Goal: Task Accomplishment & Management: Use online tool/utility

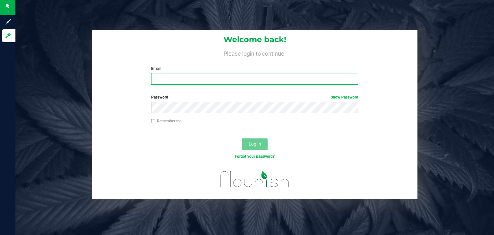
click at [160, 78] on input "Email" at bounding box center [255, 79] width 208 height 12
type input "[PERSON_NAME][EMAIL_ADDRESS][DOMAIN_NAME]"
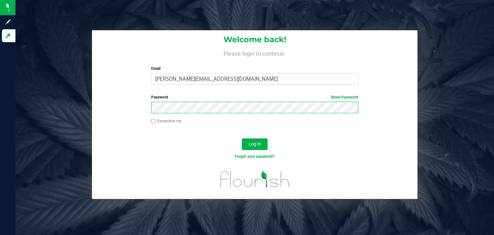
click at [242, 138] on button "Log In" at bounding box center [255, 144] width 26 height 12
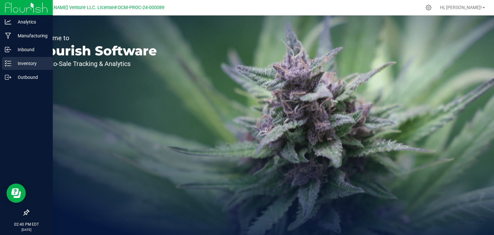
click at [33, 65] on p "Inventory" at bounding box center [30, 64] width 39 height 8
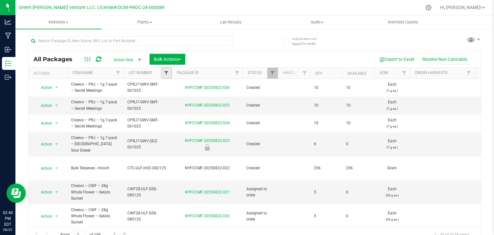
click at [169, 74] on span "Filter" at bounding box center [166, 72] width 5 height 5
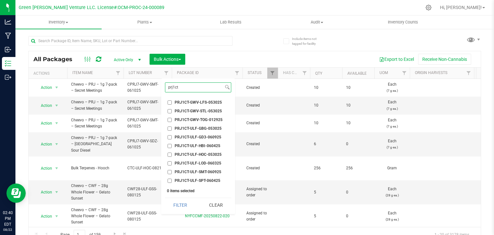
type input "prj1ct"
click at [209, 103] on span "PRJ1CT-GWV-LFS-053025" at bounding box center [198, 102] width 47 height 4
click at [172, 103] on input "PRJ1CT-GWV-LFS-053025" at bounding box center [170, 102] width 4 height 4
checkbox input "true"
click at [186, 203] on button "Filter" at bounding box center [180, 205] width 31 height 14
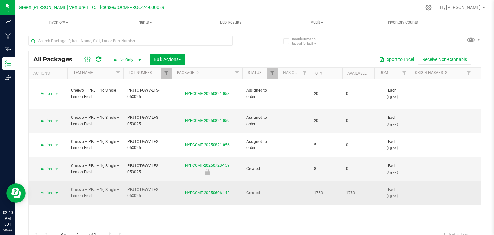
click at [55, 188] on span "select" at bounding box center [57, 192] width 8 height 9
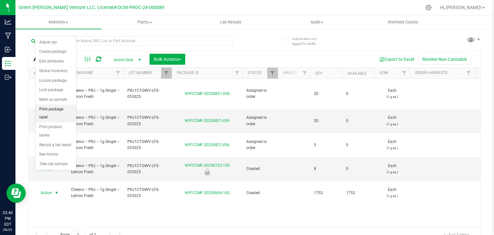
click at [46, 109] on li "Print package label" at bounding box center [55, 114] width 41 height 18
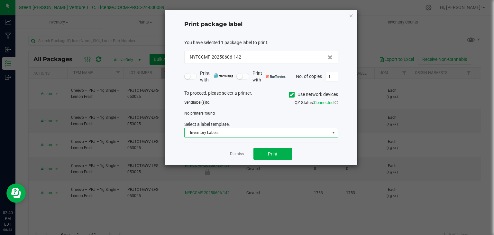
click at [242, 133] on span "Inventory Labels" at bounding box center [257, 132] width 145 height 9
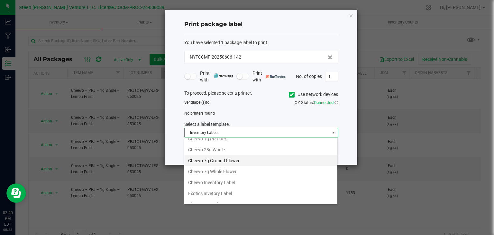
scroll to position [12, 0]
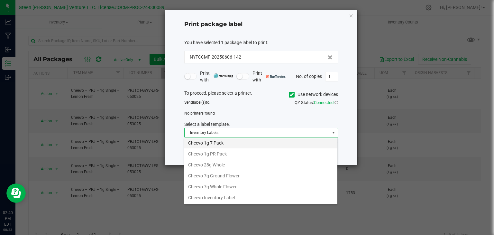
click at [227, 145] on li "Cheevo 1g 7 Pack" at bounding box center [260, 142] width 153 height 11
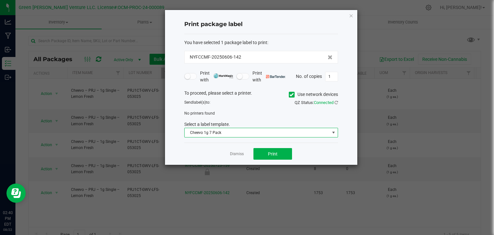
click at [241, 134] on span "Cheevo 1g 7 Pack" at bounding box center [257, 132] width 145 height 9
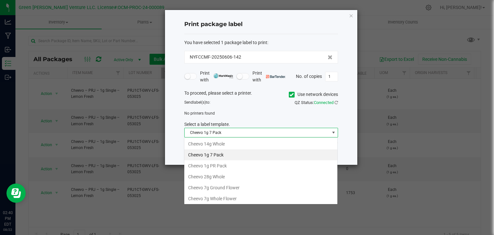
scroll to position [9, 154]
click at [211, 166] on li "Cheevo 1g PR Pack" at bounding box center [260, 165] width 153 height 11
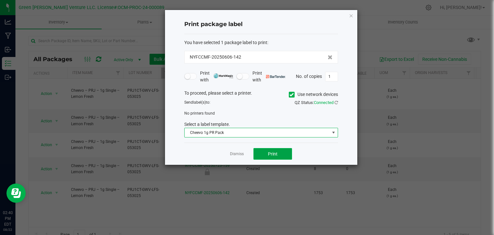
click at [269, 154] on span "Print" at bounding box center [273, 153] width 10 height 5
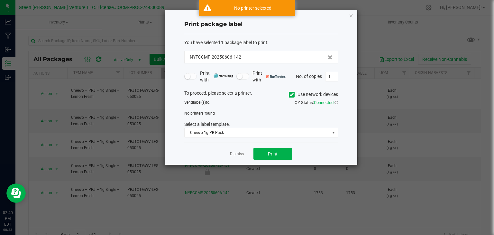
click at [289, 95] on span at bounding box center [292, 95] width 6 height 6
click at [0, 0] on input "Use network devices" at bounding box center [0, 0] width 0 height 0
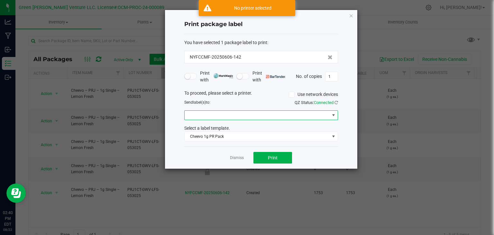
click at [216, 117] on span at bounding box center [257, 115] width 145 height 9
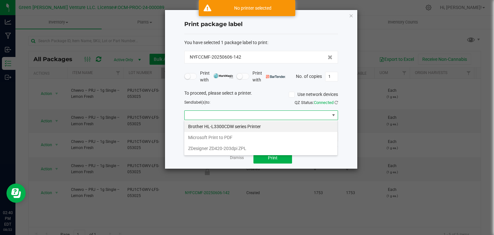
click at [222, 154] on div "Brother HL-L3300CDW series Printer Microsoft Print to PDF ZDesigner ZD420-203dp…" at bounding box center [261, 138] width 154 height 36
click at [229, 150] on ZPL "ZDesigner ZD420-203dpi ZPL" at bounding box center [260, 148] width 153 height 11
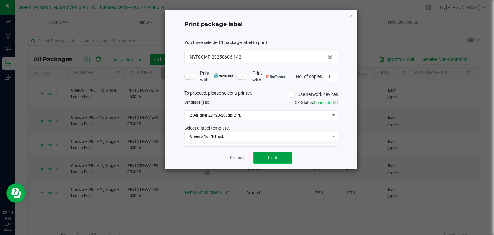
click at [276, 156] on span "Print" at bounding box center [273, 157] width 10 height 5
click at [333, 76] on input "1" at bounding box center [332, 76] width 12 height 9
type input "249"
click at [274, 156] on span "Print" at bounding box center [273, 157] width 10 height 5
click at [336, 77] on input "249" at bounding box center [332, 76] width 12 height 9
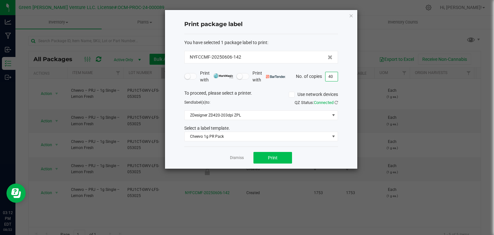
type input "40"
click at [265, 156] on button "Print" at bounding box center [273, 158] width 39 height 12
